Goal: Feedback & Contribution: Contribute content

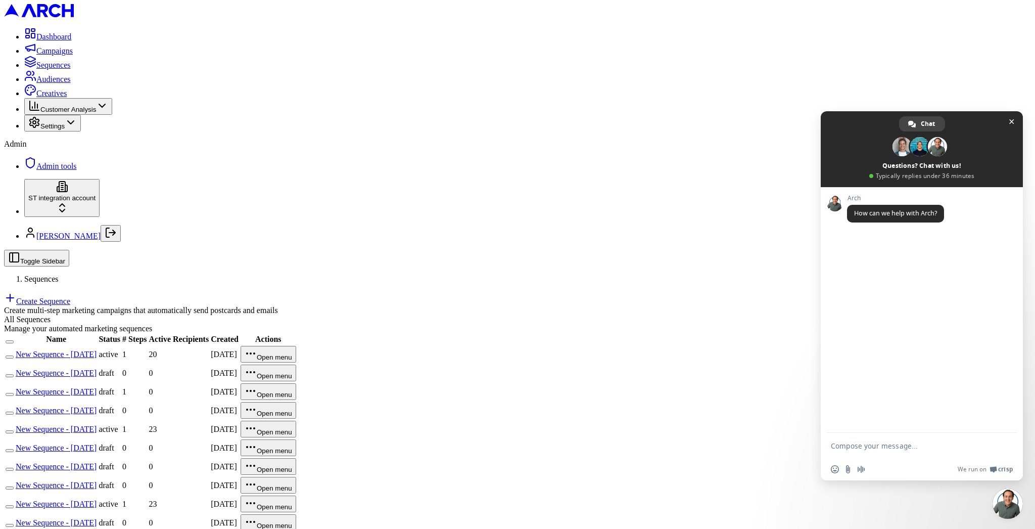
click at [97, 350] on link "New Sequence - Aug 21, 2025" at bounding box center [56, 354] width 81 height 9
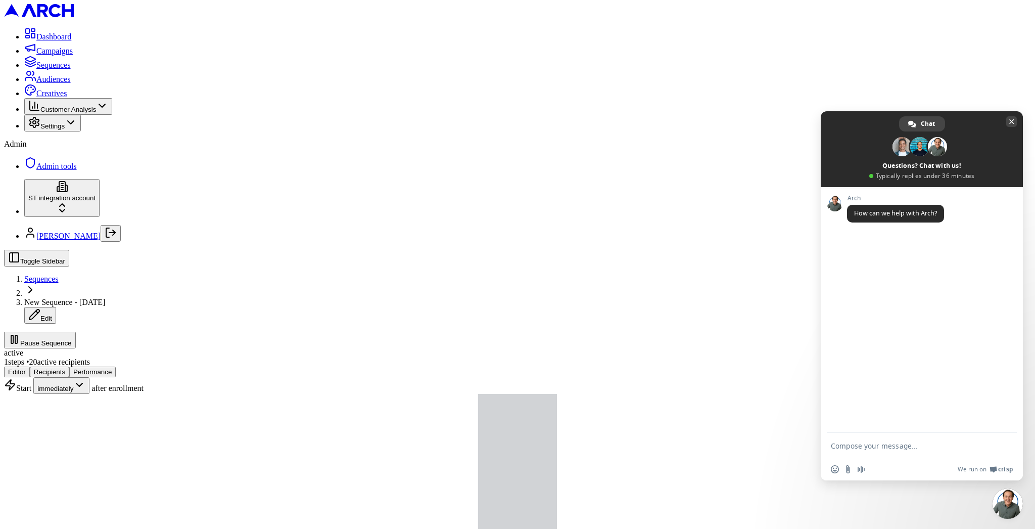
click at [1015, 119] on span "Close chat" at bounding box center [1011, 121] width 11 height 11
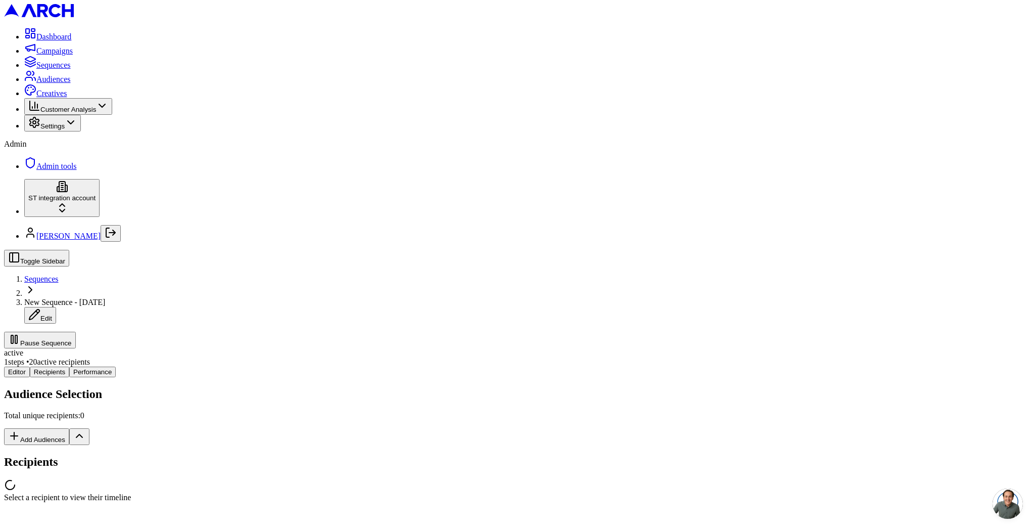
click at [198, 366] on div "Editor Recipients Performance Audience Selection Total unique recipients: 0 Add…" at bounding box center [517, 433] width 1027 height 135
click at [155, 479] on span "20 enrolled ( 4690 enrollments)" at bounding box center [105, 483] width 99 height 9
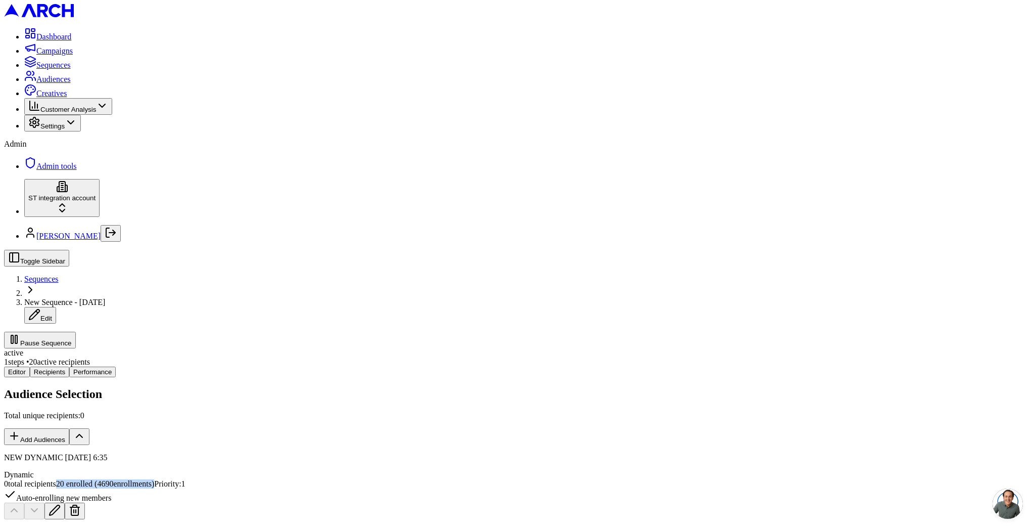
click at [155, 479] on span "20 enrolled ( 4690 enrollments)" at bounding box center [105, 483] width 99 height 9
click at [56, 479] on span "0 total recipients" at bounding box center [30, 483] width 52 height 9
click at [59, 274] on span "Sequences" at bounding box center [41, 278] width 34 height 9
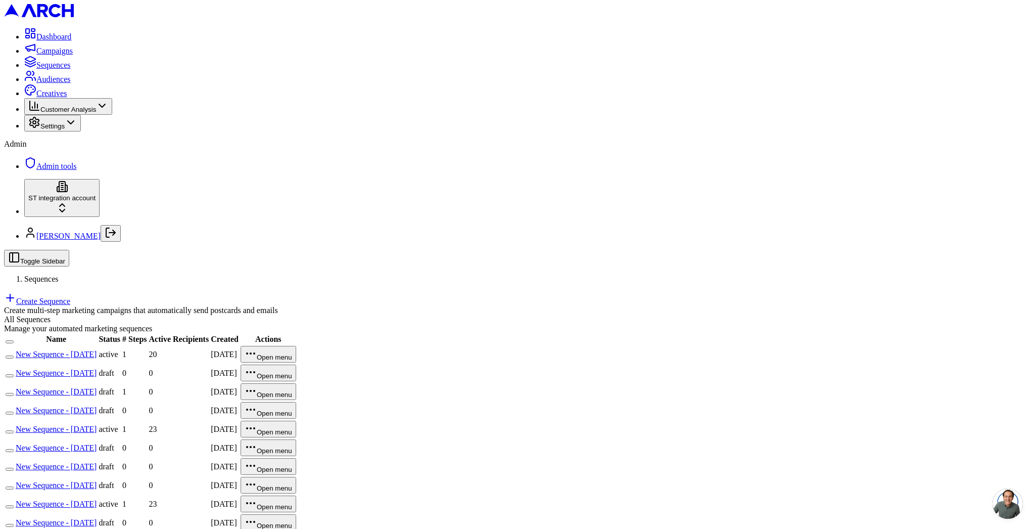
click at [97, 345] on td "New Sequence - Aug 21, 2025" at bounding box center [56, 354] width 82 height 18
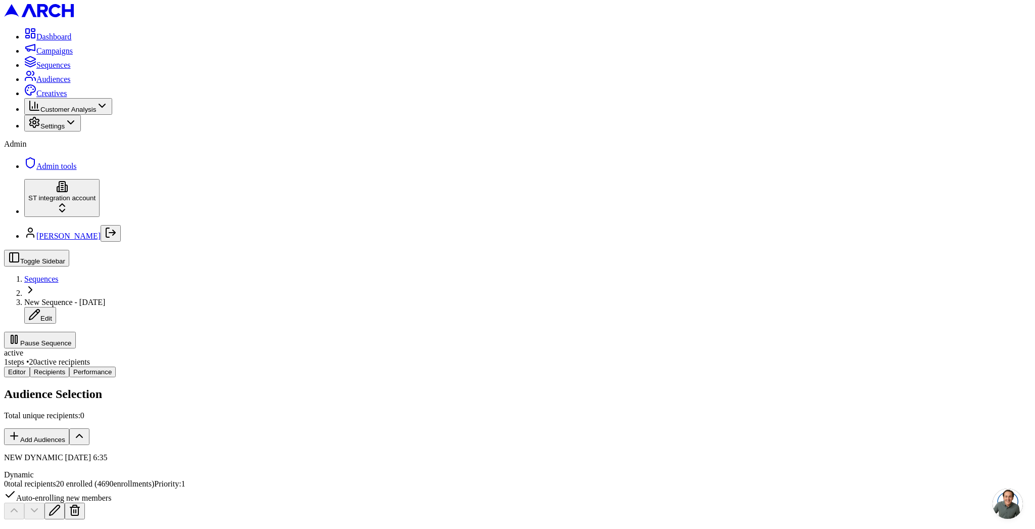
scroll to position [541, 0]
click at [59, 274] on span "Sequences" at bounding box center [41, 278] width 34 height 9
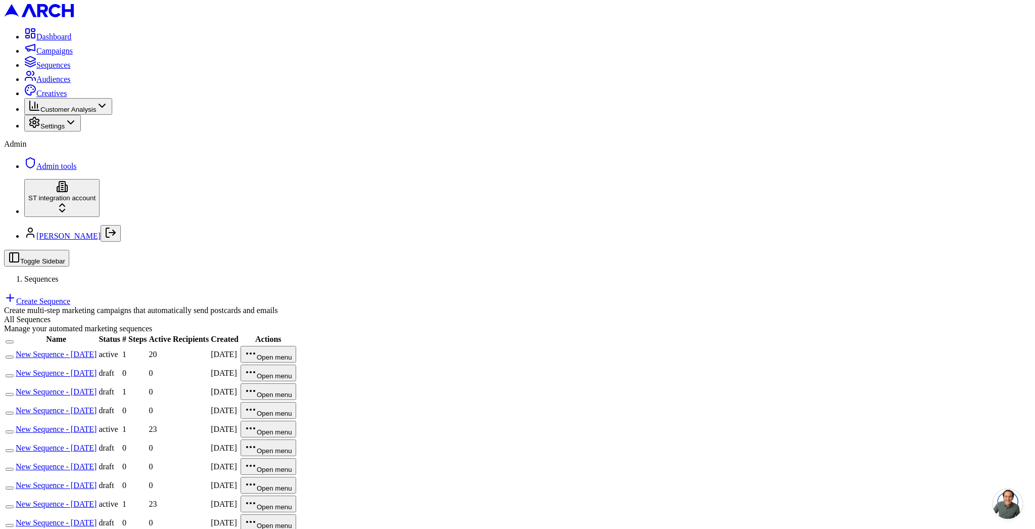
drag, startPoint x: 264, startPoint y: 146, endPoint x: 280, endPoint y: 147, distance: 16.7
click at [97, 350] on link "New Sequence - Aug 21, 2025" at bounding box center [56, 354] width 81 height 9
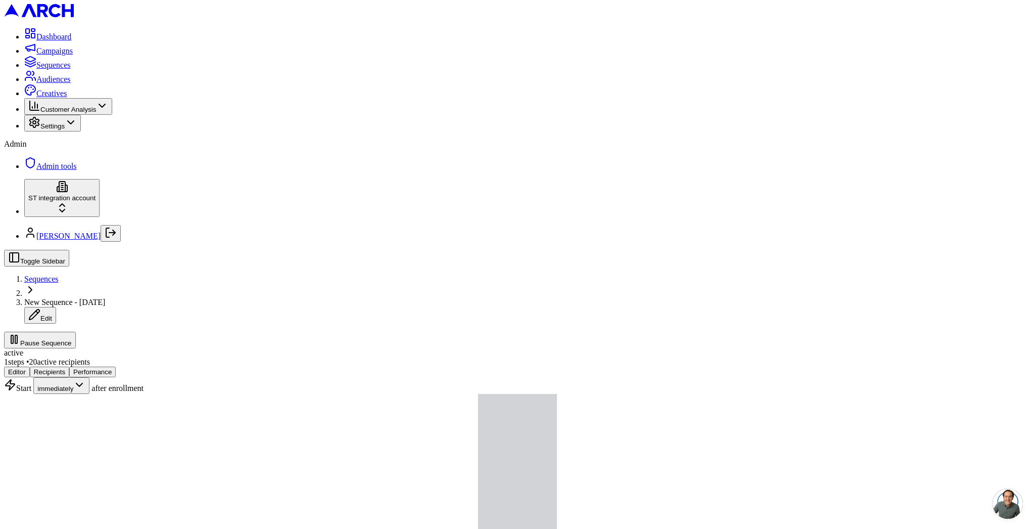
click at [76, 332] on button "Pause Sequence" at bounding box center [40, 340] width 72 height 17
click at [59, 274] on span "Sequences" at bounding box center [41, 278] width 34 height 9
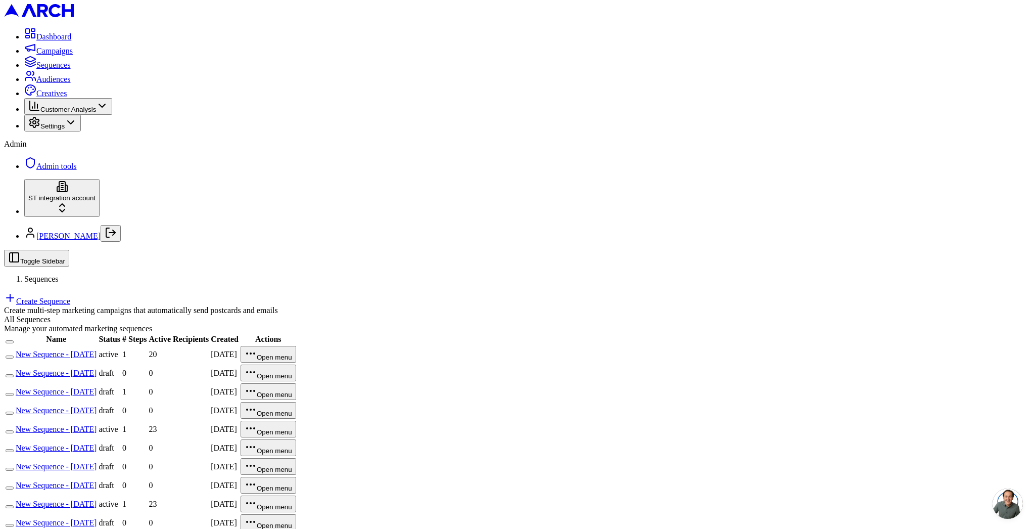
click at [97, 420] on td "New Sequence - Aug 21, 2025" at bounding box center [56, 429] width 82 height 18
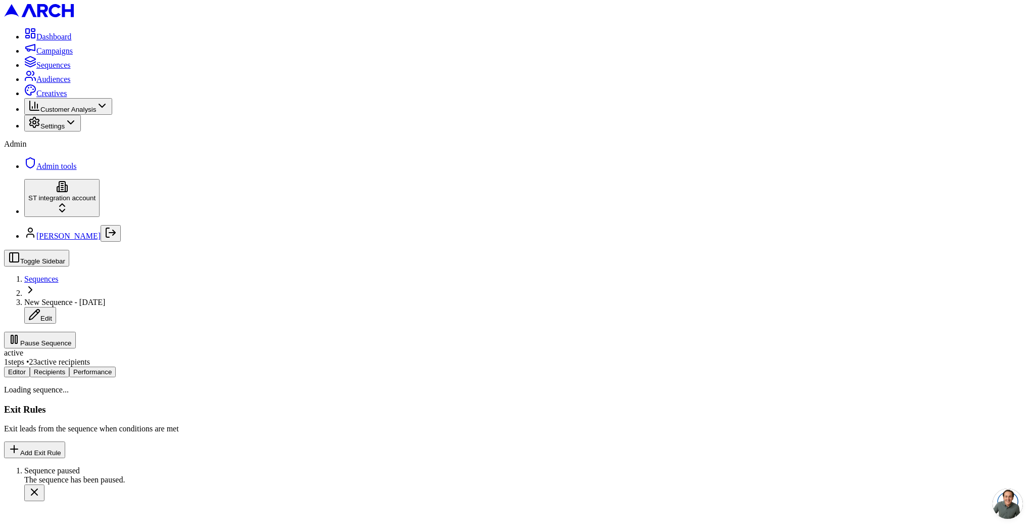
click at [76, 332] on button "Pause Sequence" at bounding box center [40, 340] width 72 height 17
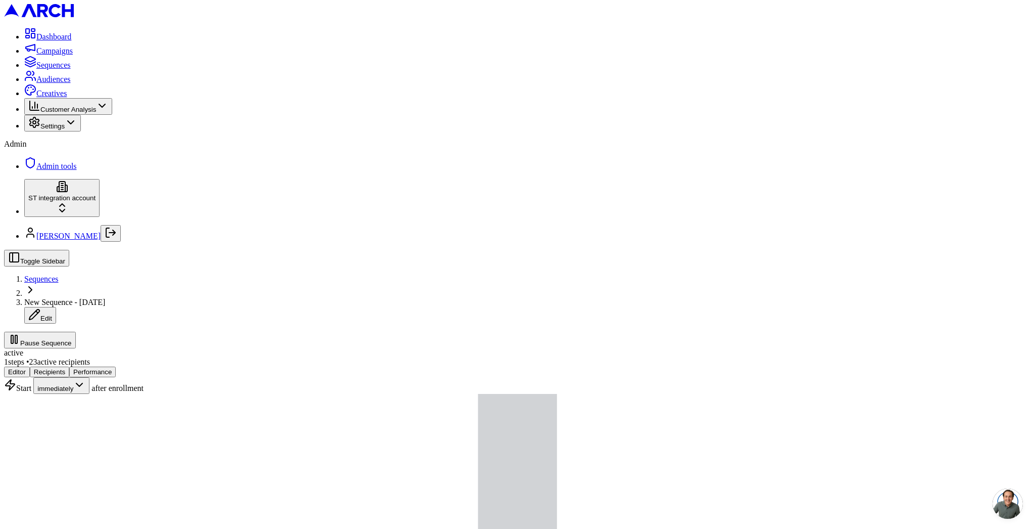
click at [59, 274] on span "Sequences" at bounding box center [41, 278] width 34 height 9
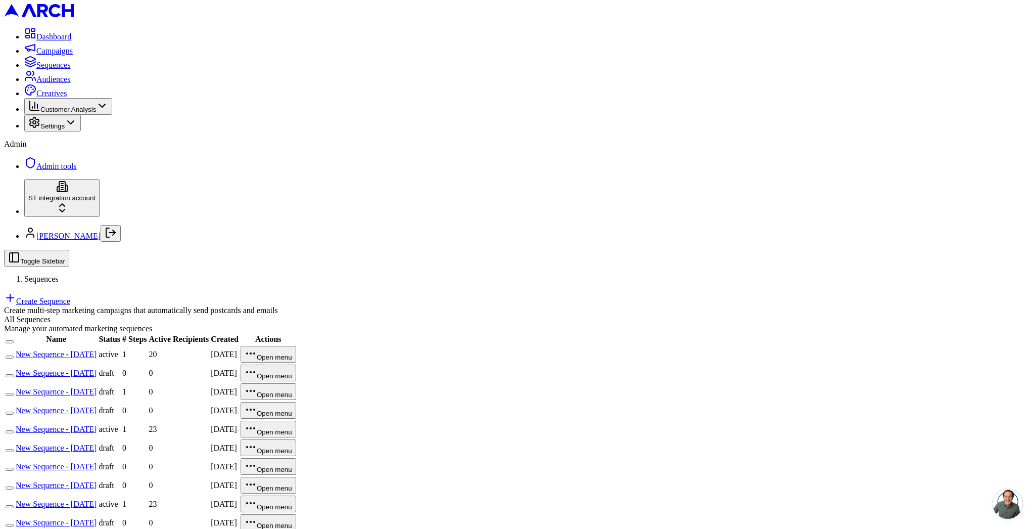
click at [97, 499] on link "New Sequence - Aug 21, 2025" at bounding box center [56, 503] width 81 height 9
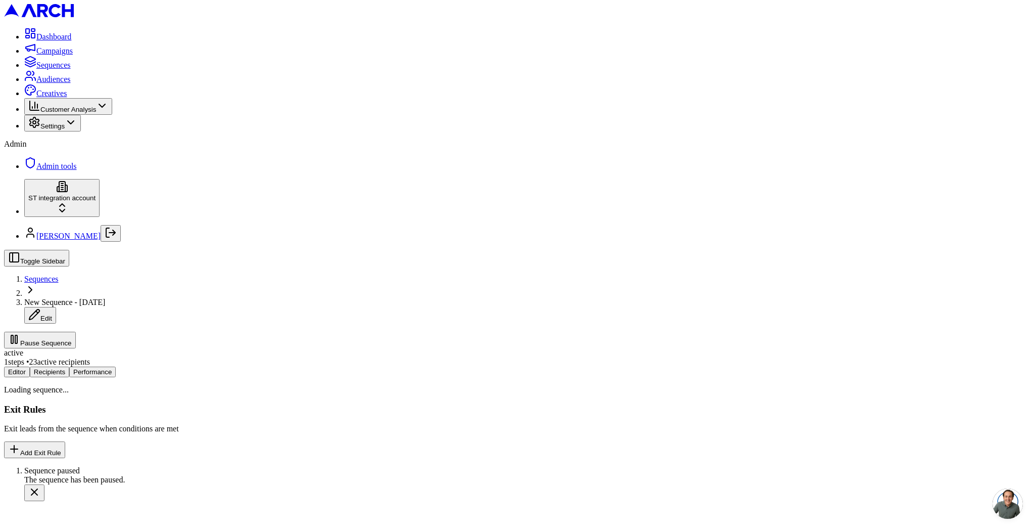
click at [76, 332] on button "Pause Sequence" at bounding box center [40, 340] width 72 height 17
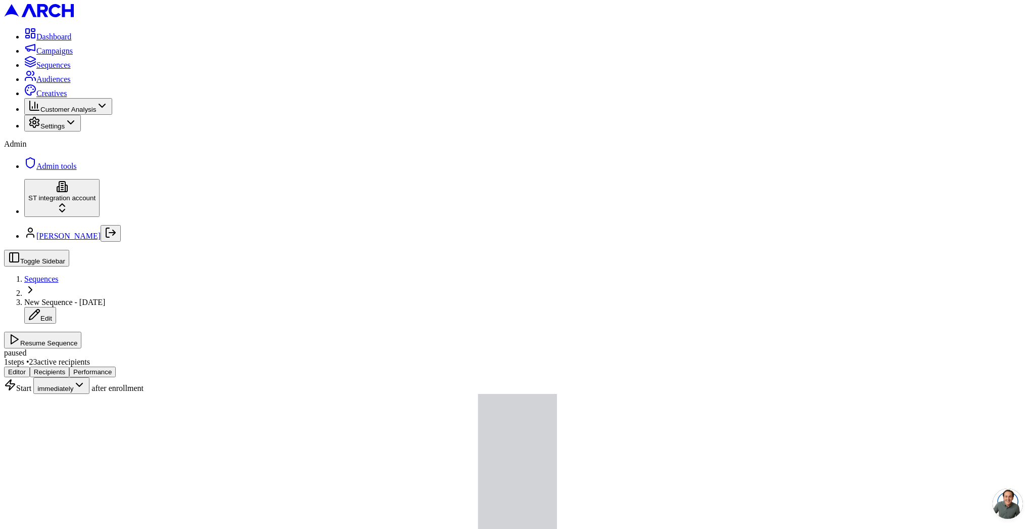
click at [59, 274] on span "Sequences" at bounding box center [41, 278] width 34 height 9
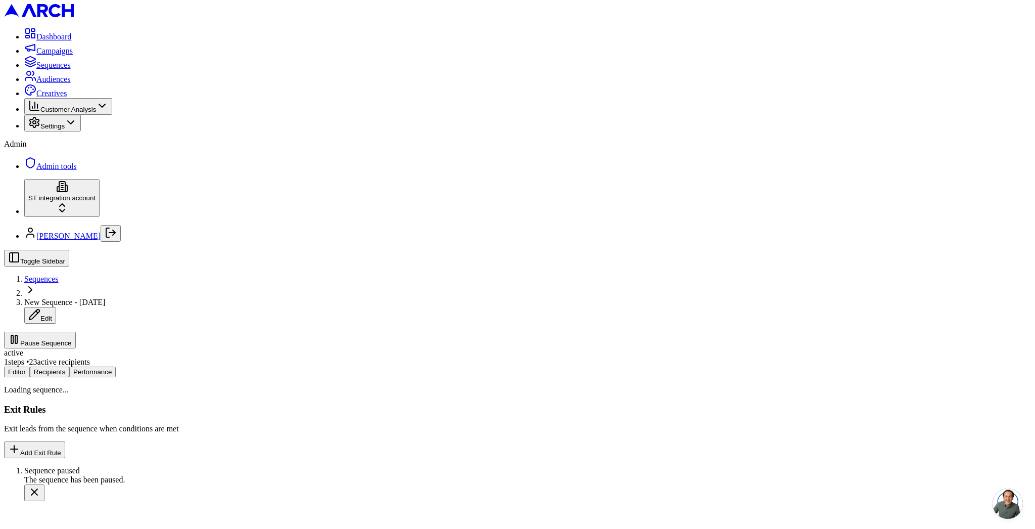
click at [76, 332] on button "Pause Sequence" at bounding box center [40, 340] width 72 height 17
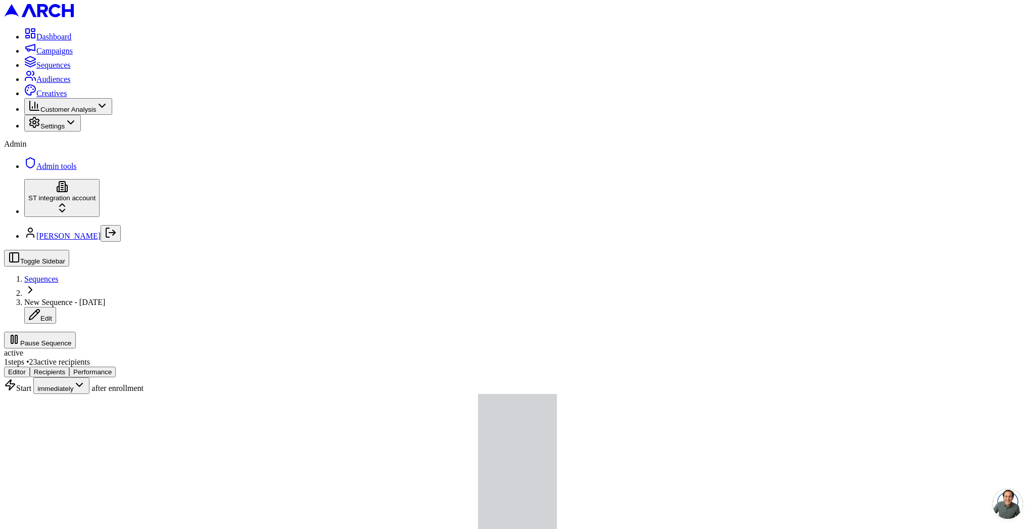
click at [59, 274] on span "Sequences" at bounding box center [41, 278] width 34 height 9
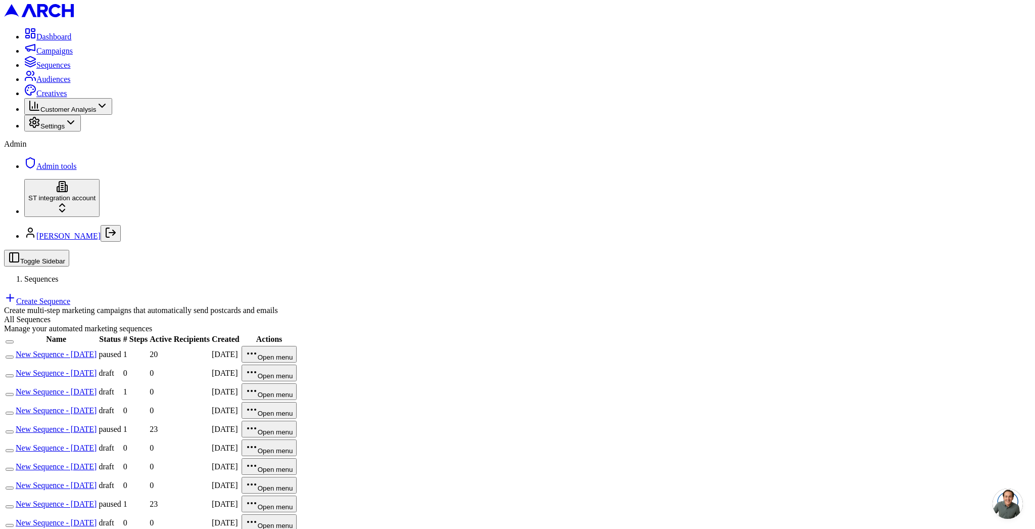
click at [97, 350] on link "New Sequence - [DATE]" at bounding box center [56, 354] width 81 height 9
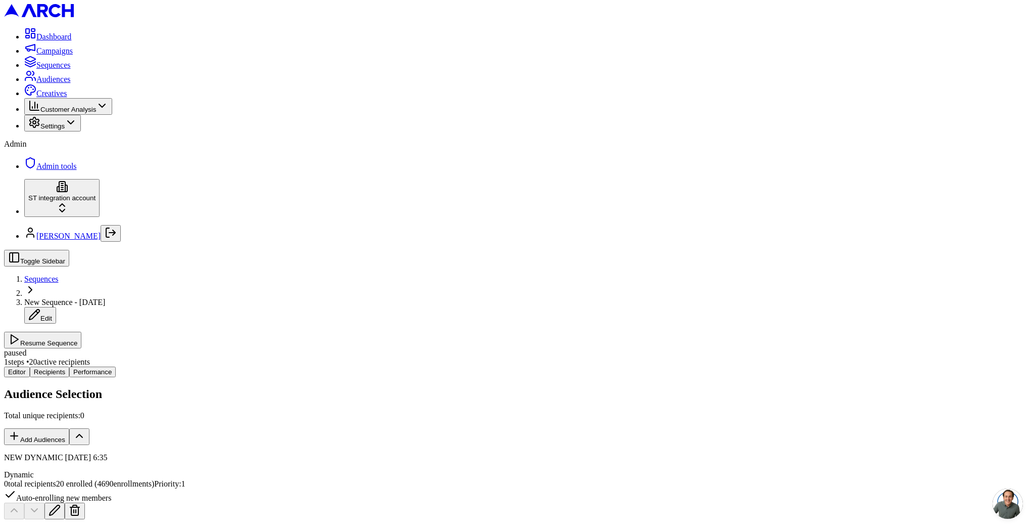
click at [59, 274] on span "Sequences" at bounding box center [41, 278] width 34 height 9
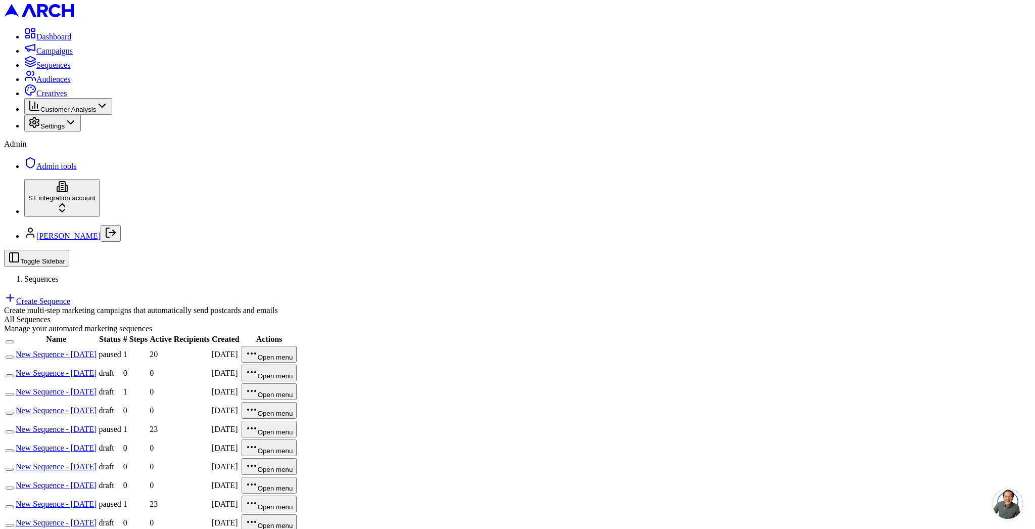
drag, startPoint x: 962, startPoint y: 21, endPoint x: 957, endPoint y: 23, distance: 5.7
click at [70, 297] on link "Create Sequence" at bounding box center [37, 301] width 66 height 9
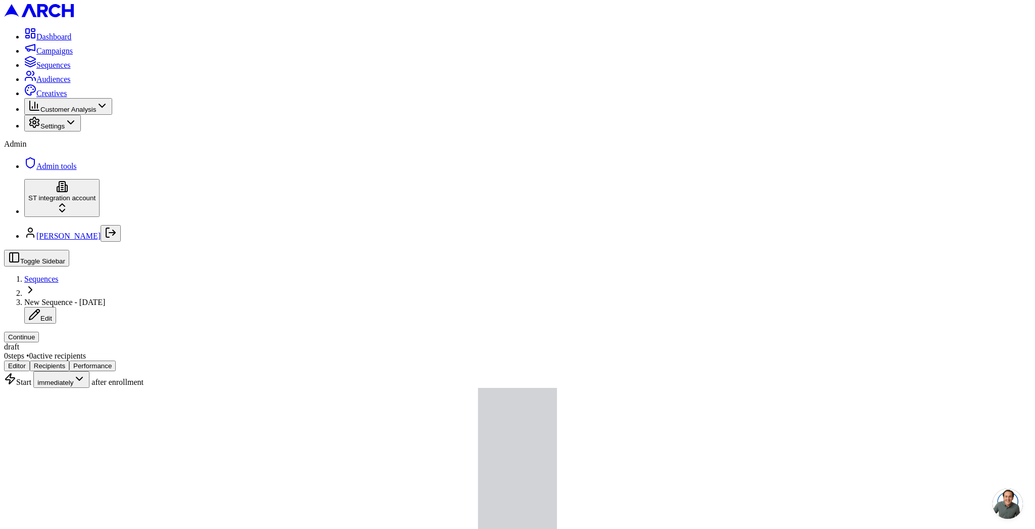
click at [67, 98] on span "Creatives" at bounding box center [51, 93] width 30 height 9
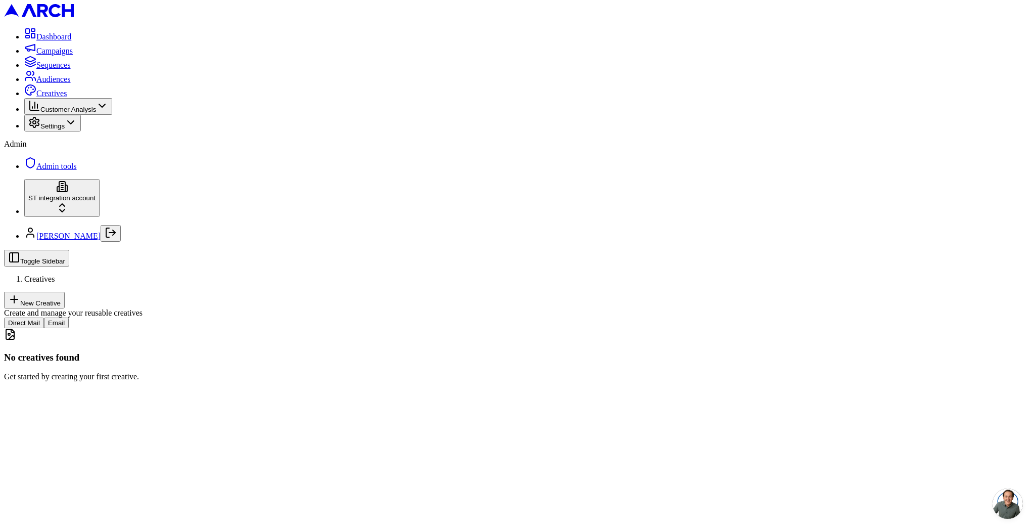
click at [69, 317] on button "Email" at bounding box center [56, 322] width 25 height 11
click at [65, 292] on button "New Creative" at bounding box center [34, 300] width 61 height 17
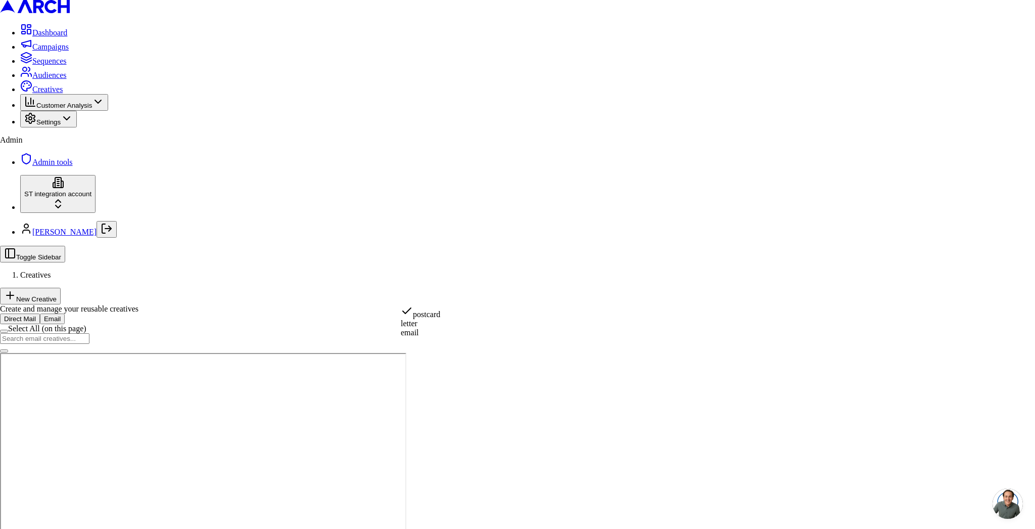
select select "email"
drag, startPoint x: 452, startPoint y: 346, endPoint x: 452, endPoint y: 338, distance: 8.6
type input "hello"
